Goal: Transaction & Acquisition: Download file/media

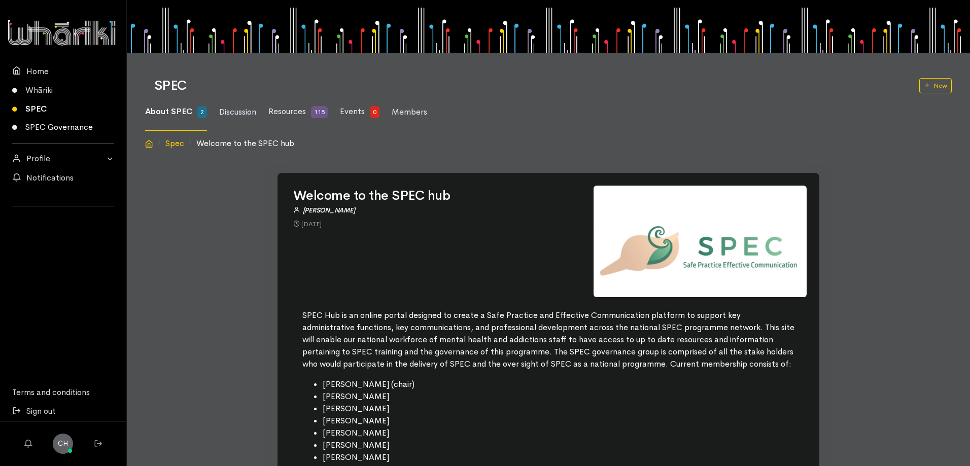
click at [31, 123] on link "SPEC Governance" at bounding box center [63, 127] width 126 height 19
click at [38, 106] on link "SPEC" at bounding box center [63, 108] width 126 height 19
click at [40, 107] on link "SPEC" at bounding box center [63, 108] width 126 height 19
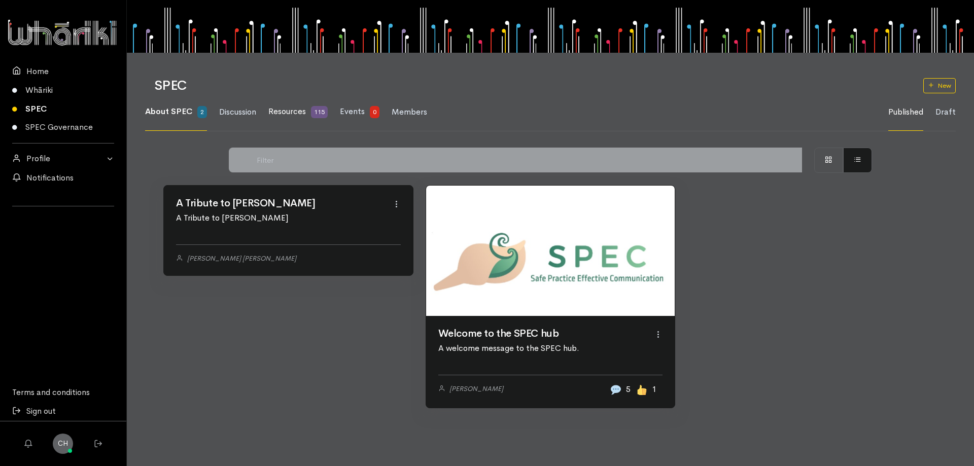
click at [297, 109] on span "Resources" at bounding box center [287, 111] width 38 height 11
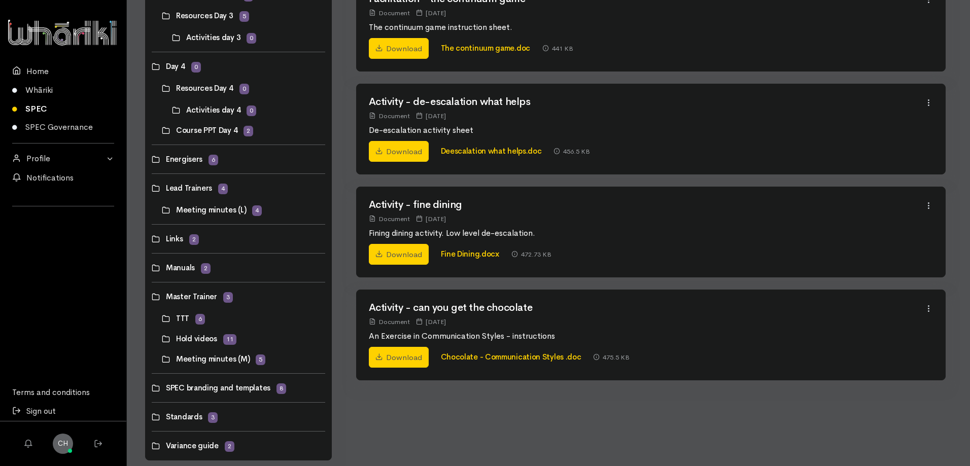
scroll to position [479, 0]
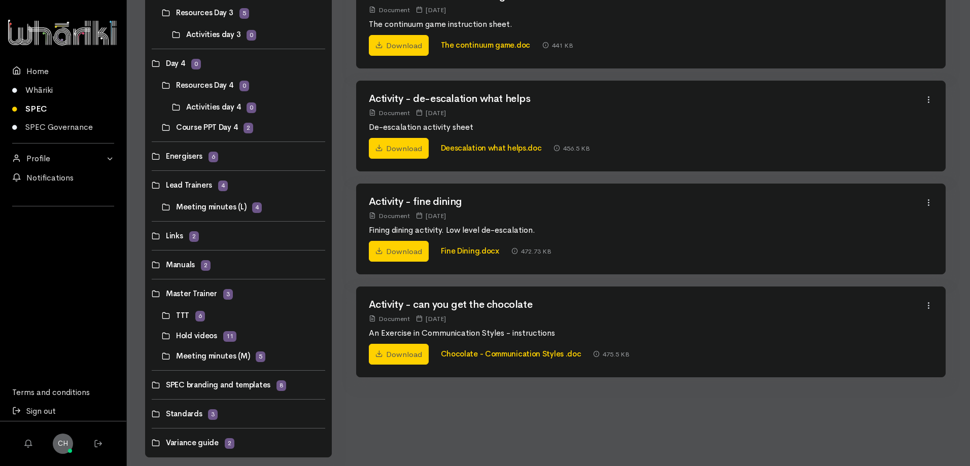
click at [152, 185] on link at bounding box center [152, 185] width 0 height 0
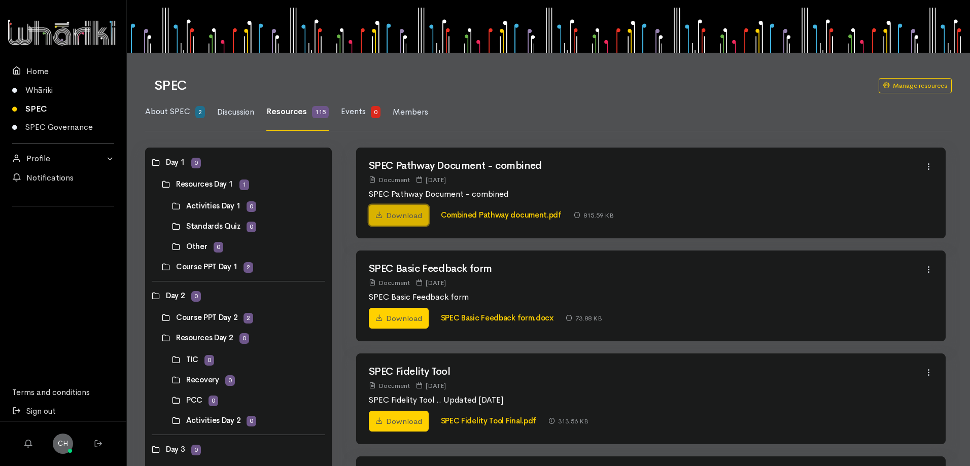
click at [406, 213] on link "Download" at bounding box center [399, 215] width 60 height 21
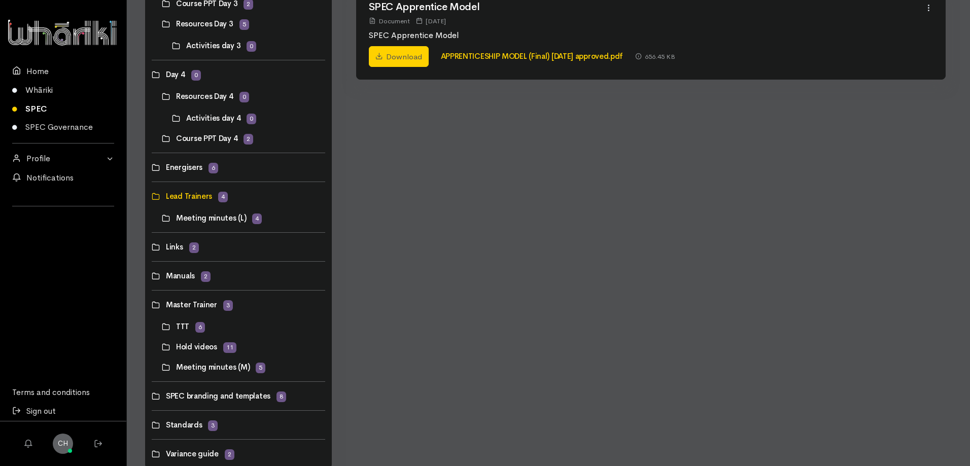
scroll to position [494, 0]
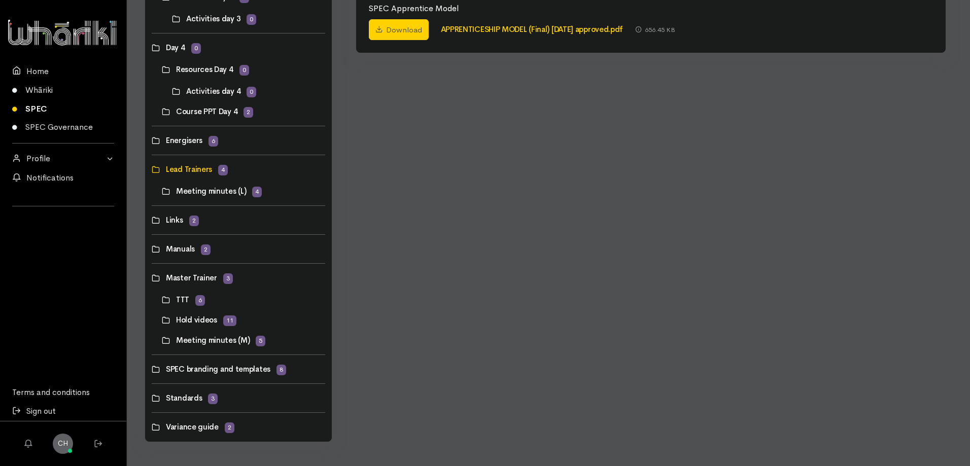
click at [152, 278] on link at bounding box center [152, 278] width 0 height 0
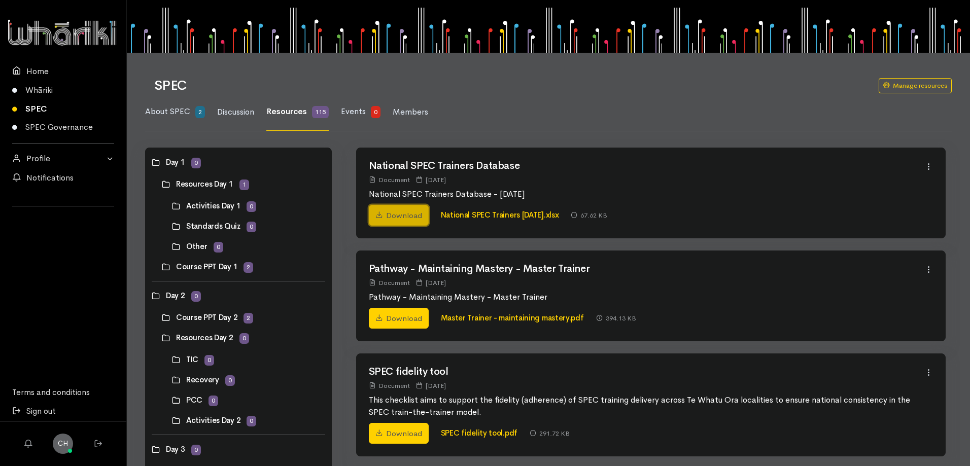
click at [406, 220] on link "Download" at bounding box center [399, 215] width 60 height 21
click at [392, 318] on link "Download" at bounding box center [399, 318] width 60 height 21
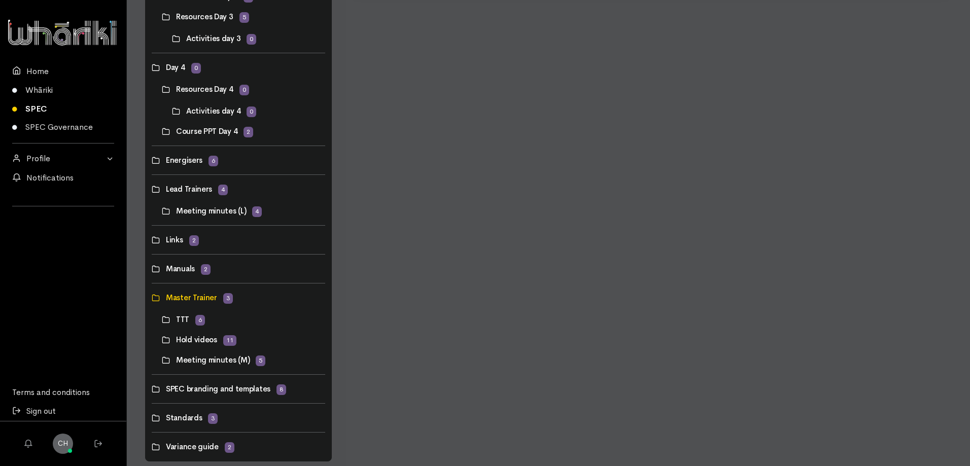
scroll to position [494, 0]
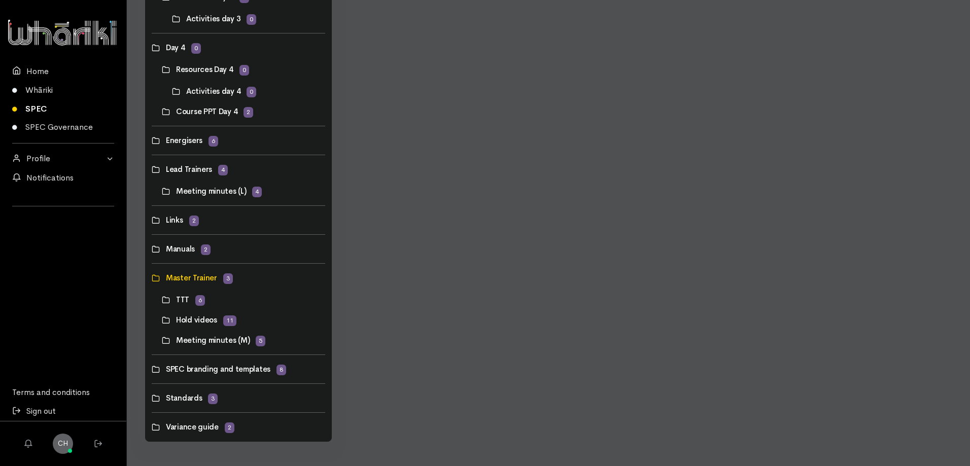
click at [162, 300] on link at bounding box center [162, 300] width 0 height 0
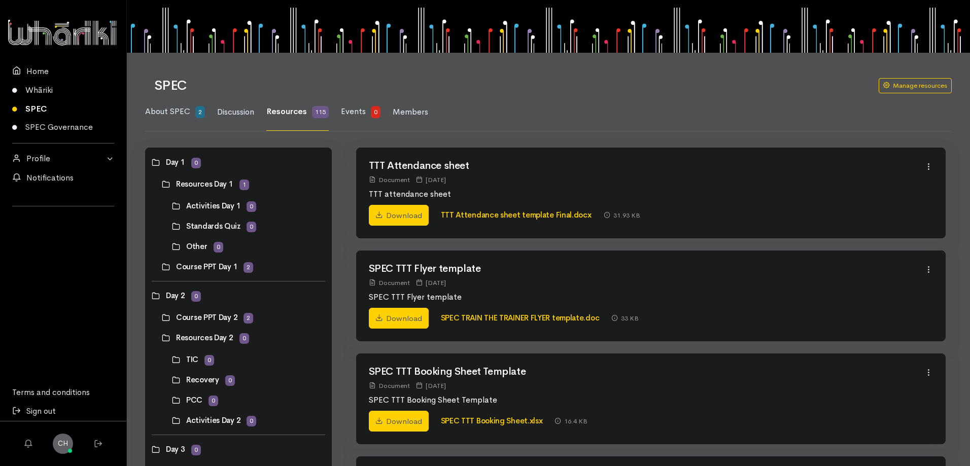
click at [172, 400] on link at bounding box center [172, 400] width 0 height 0
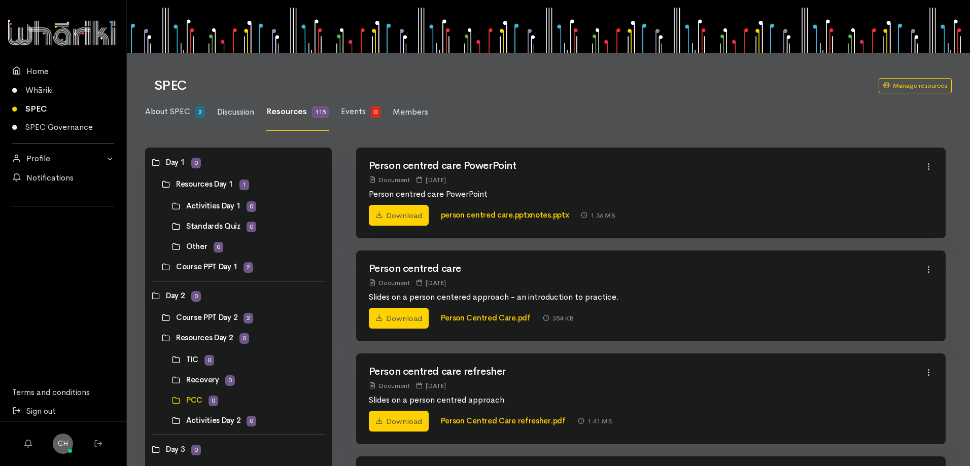
click at [172, 360] on link at bounding box center [172, 360] width 0 height 0
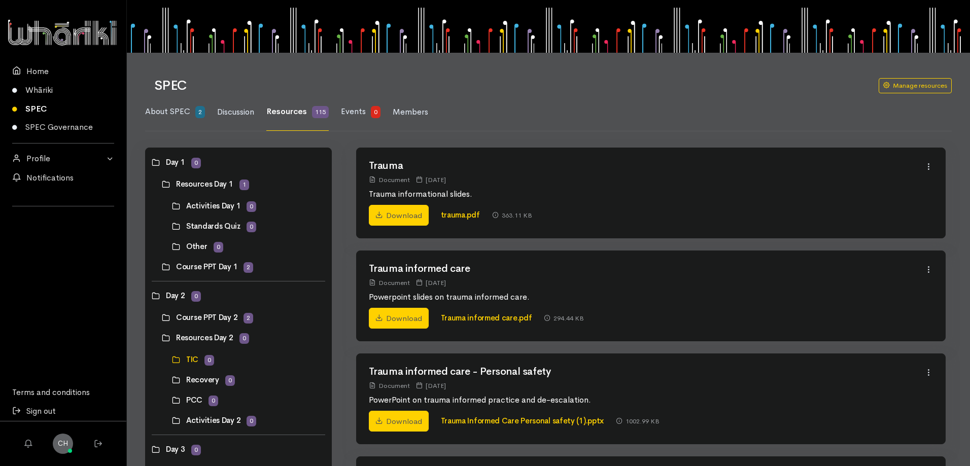
click at [162, 338] on link at bounding box center [162, 338] width 0 height 0
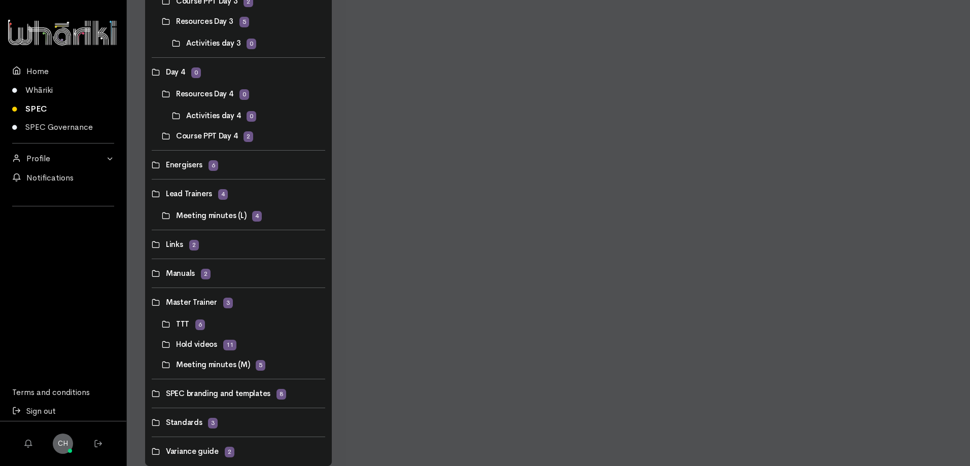
scroll to position [480, 0]
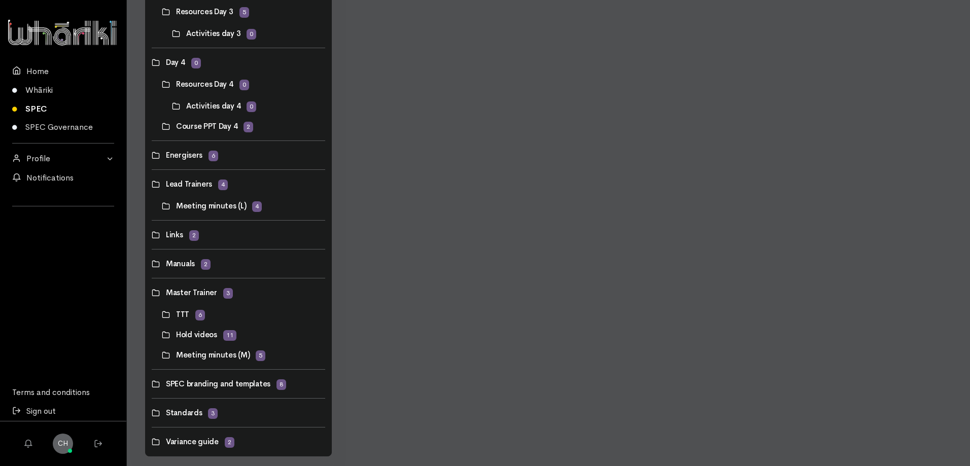
click at [162, 314] on link at bounding box center [162, 314] width 0 height 0
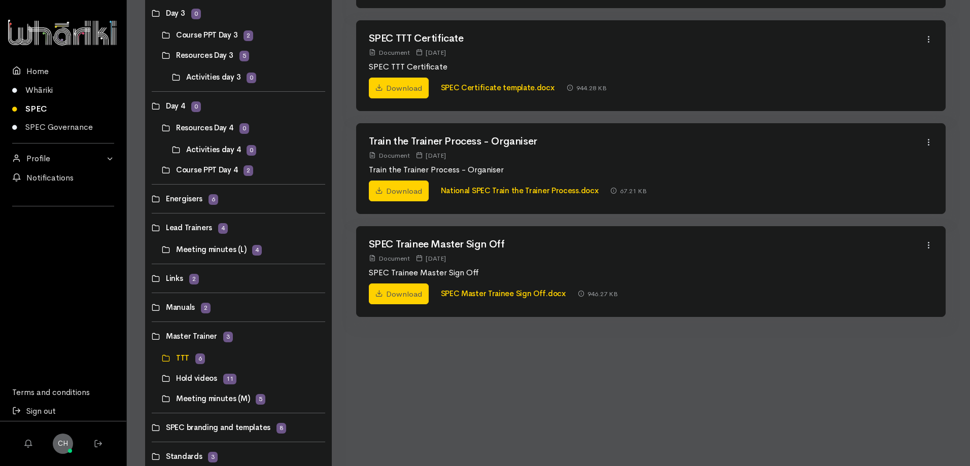
scroll to position [494, 0]
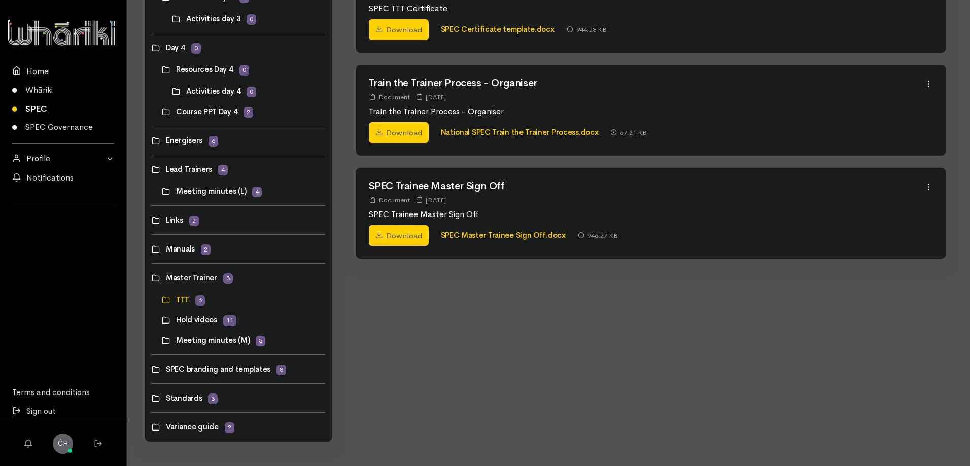
click at [152, 278] on link at bounding box center [152, 278] width 0 height 0
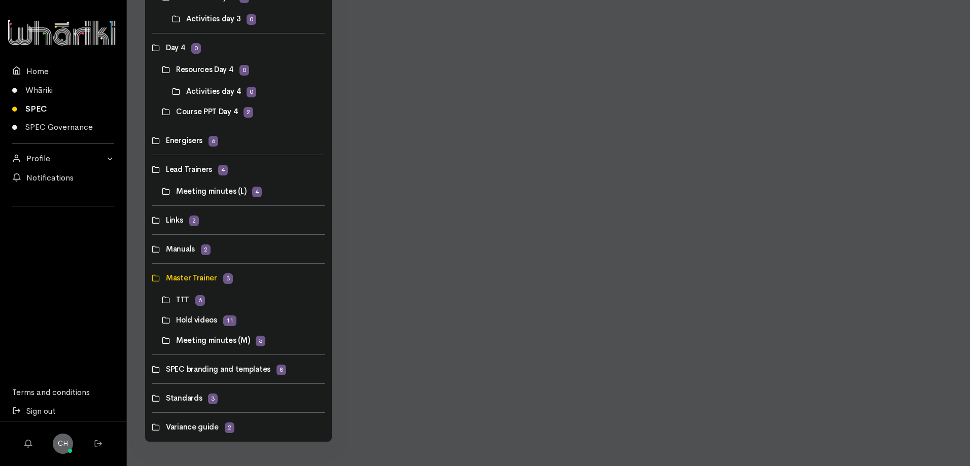
scroll to position [0, 0]
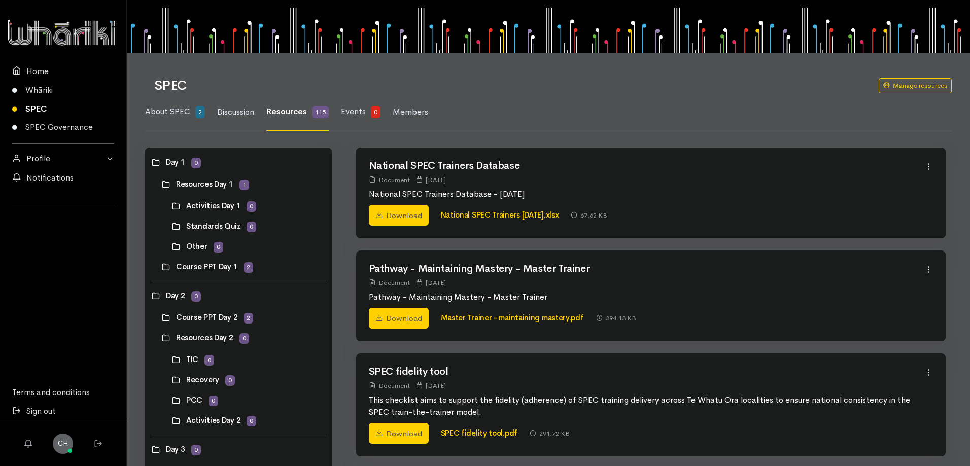
click at [446, 178] on div "03 Jun 2025" at bounding box center [431, 179] width 30 height 11
